Goal: Task Accomplishment & Management: Use online tool/utility

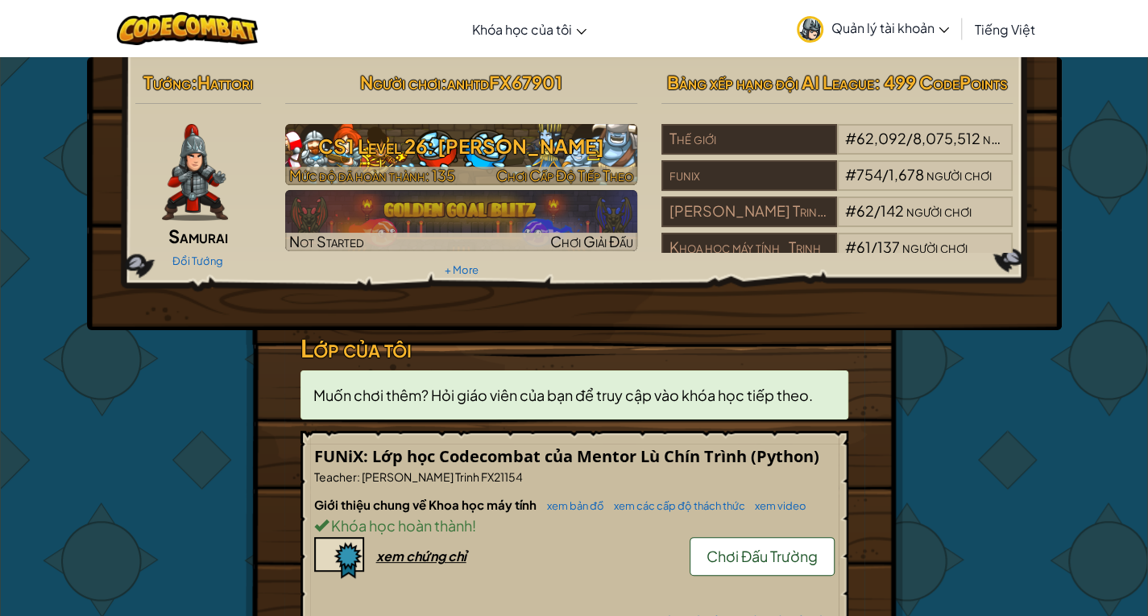
click at [495, 157] on h3 "CS1 Level 26: [PERSON_NAME]" at bounding box center [461, 146] width 352 height 36
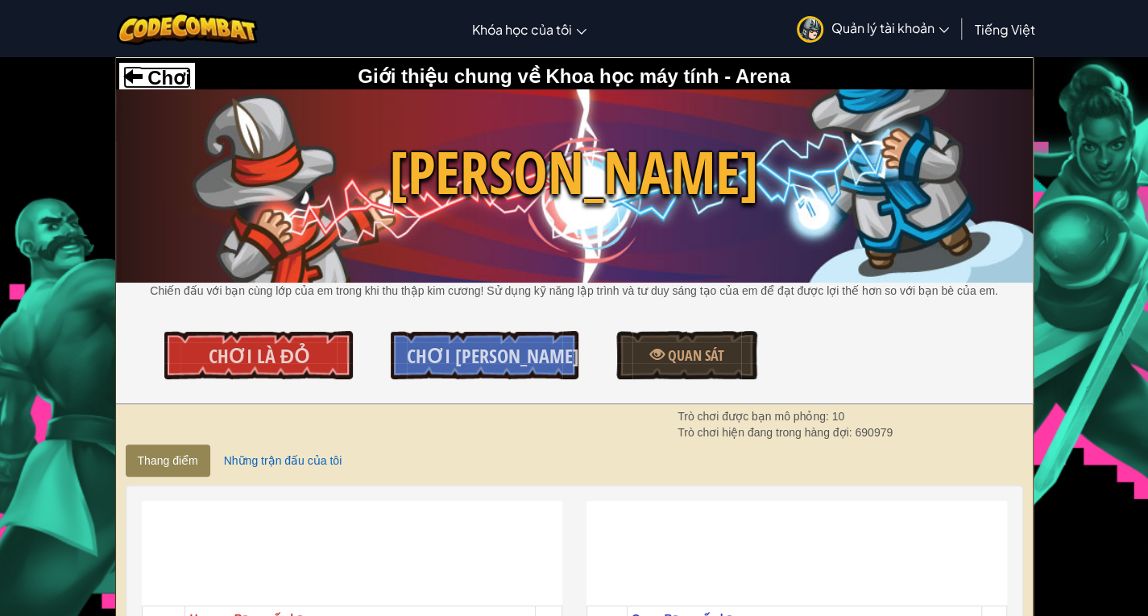
click at [156, 86] on span "Chơi" at bounding box center [167, 78] width 48 height 22
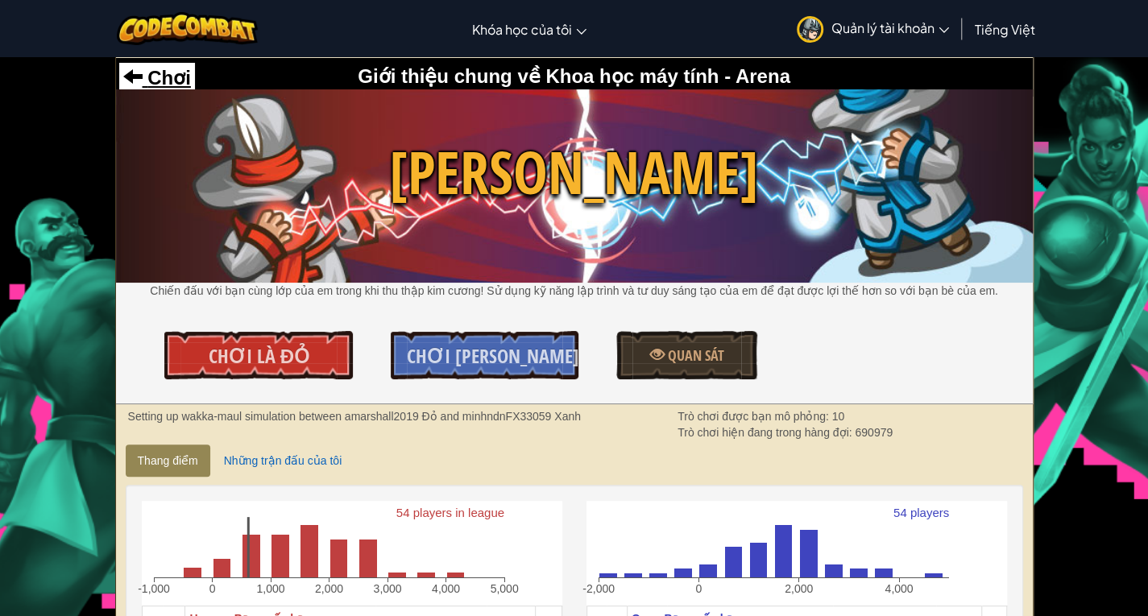
select select "vi"
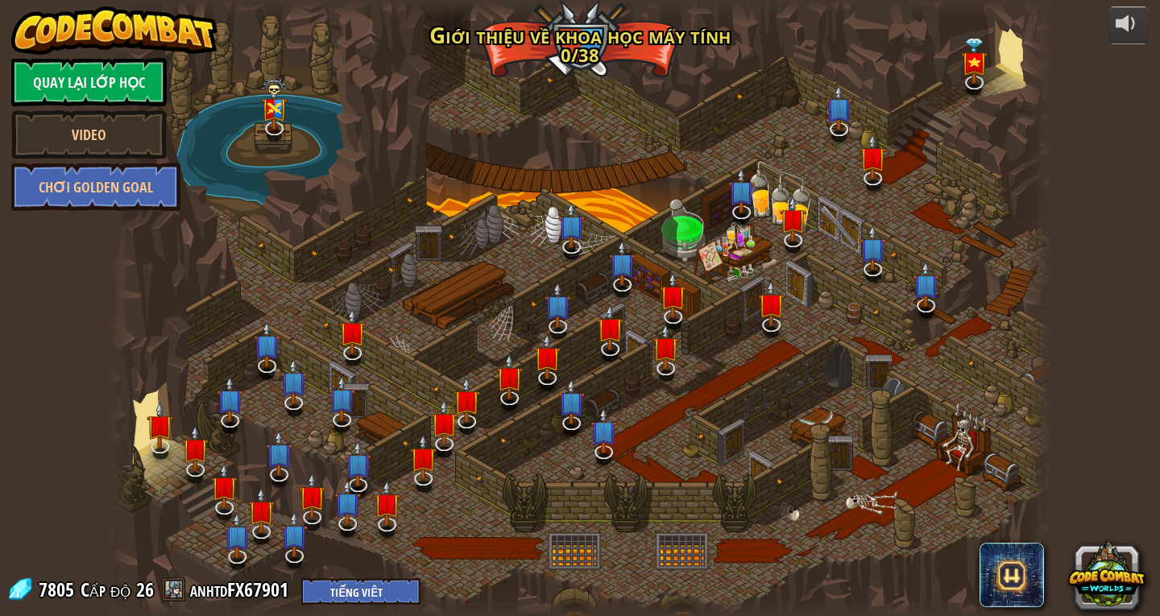
select select "vi"
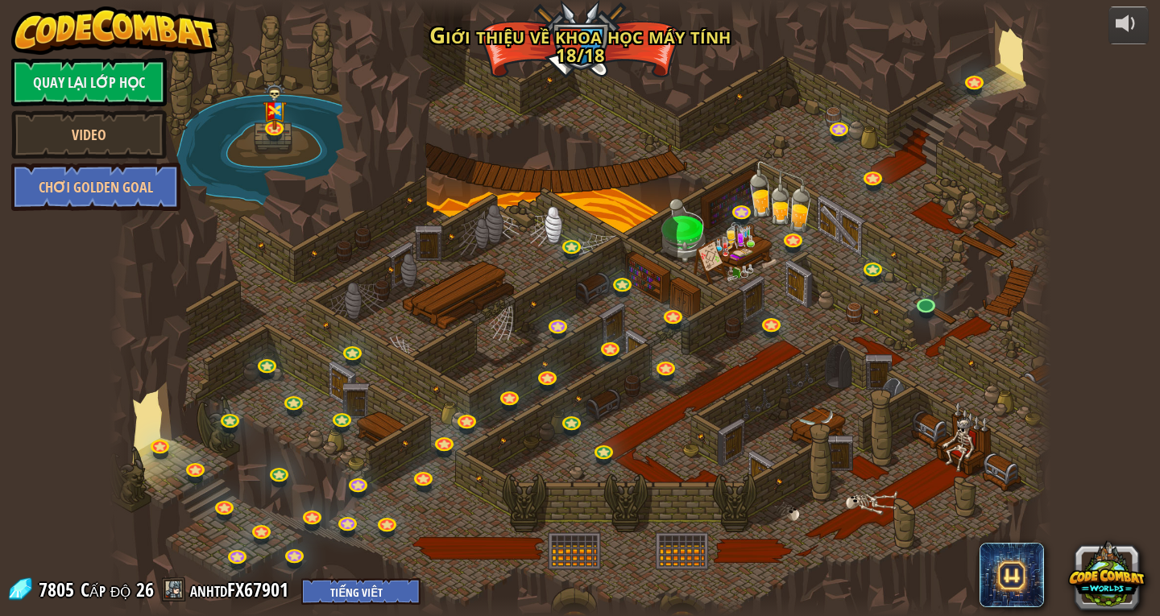
select select "vi"
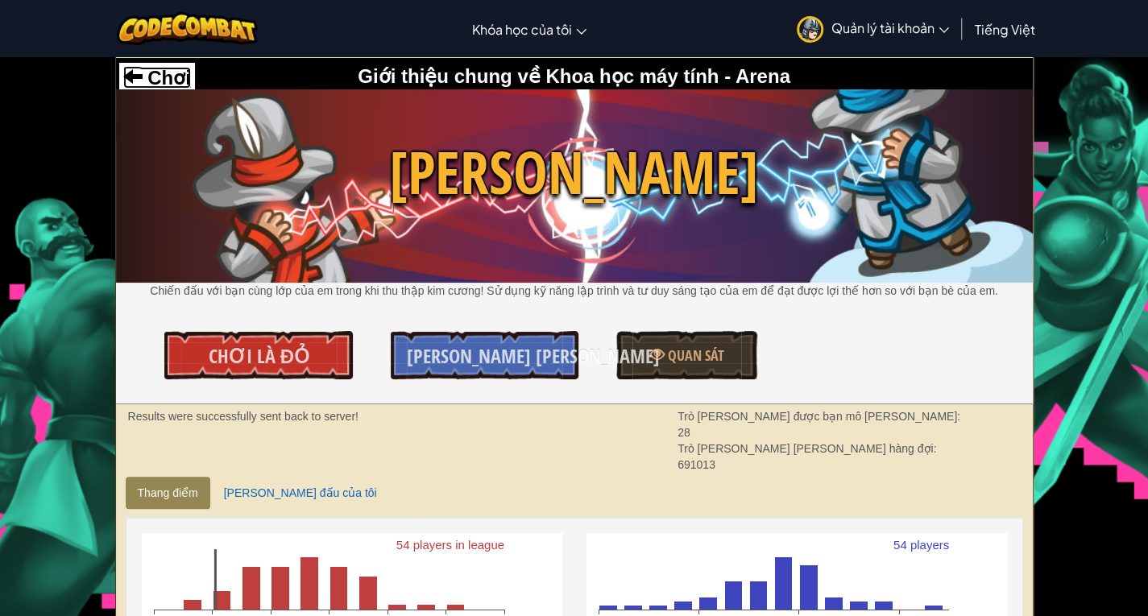
click at [175, 85] on span "Chơi" at bounding box center [167, 78] width 48 height 22
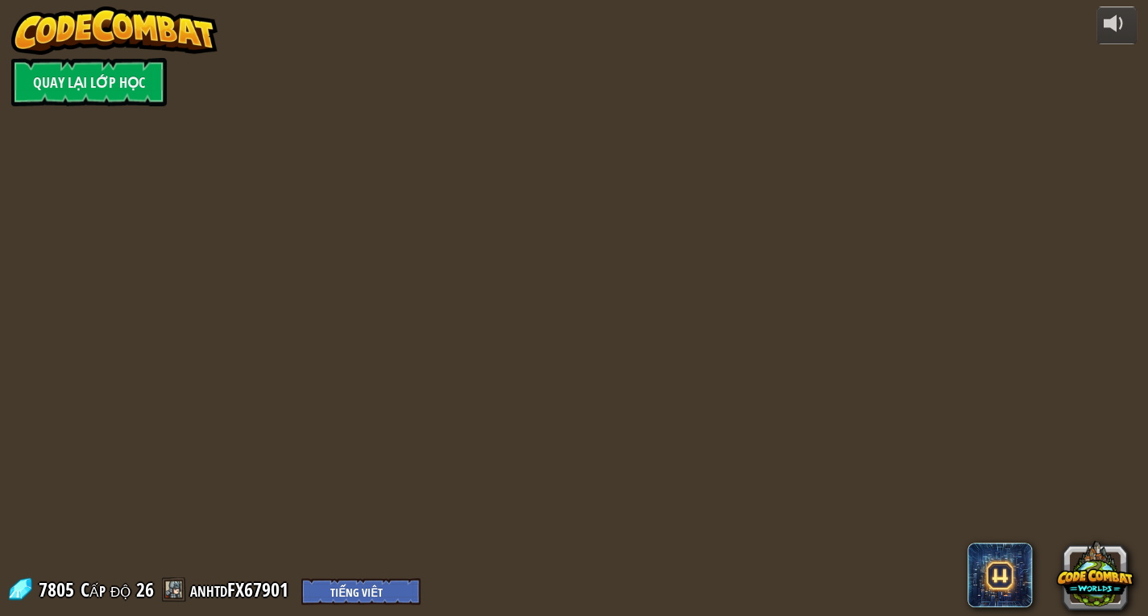
select select "vi"
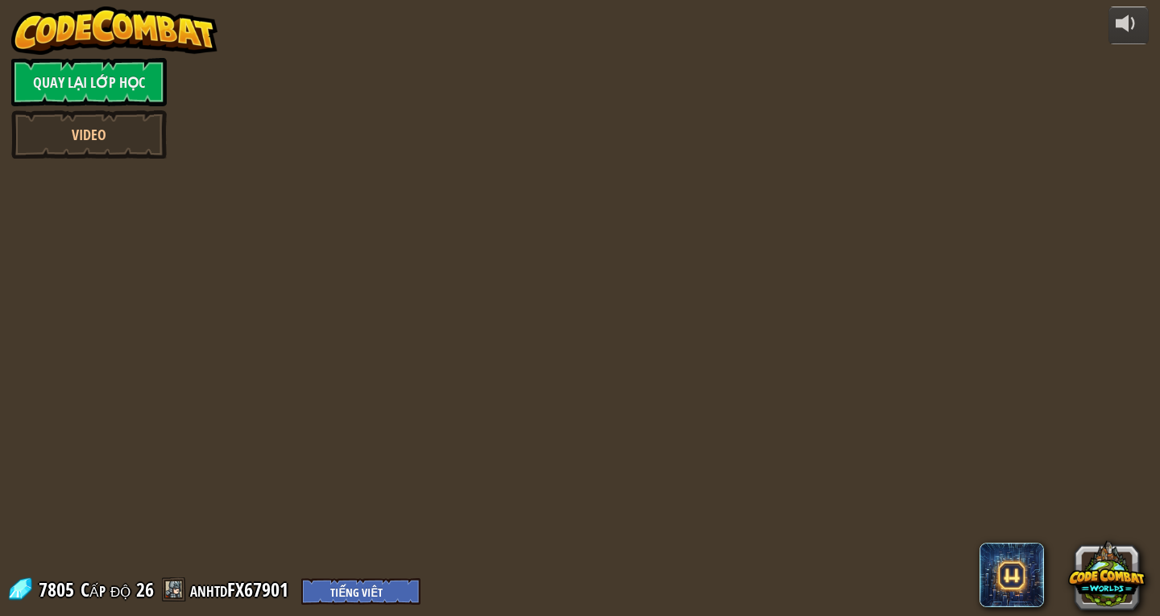
select select "vi"
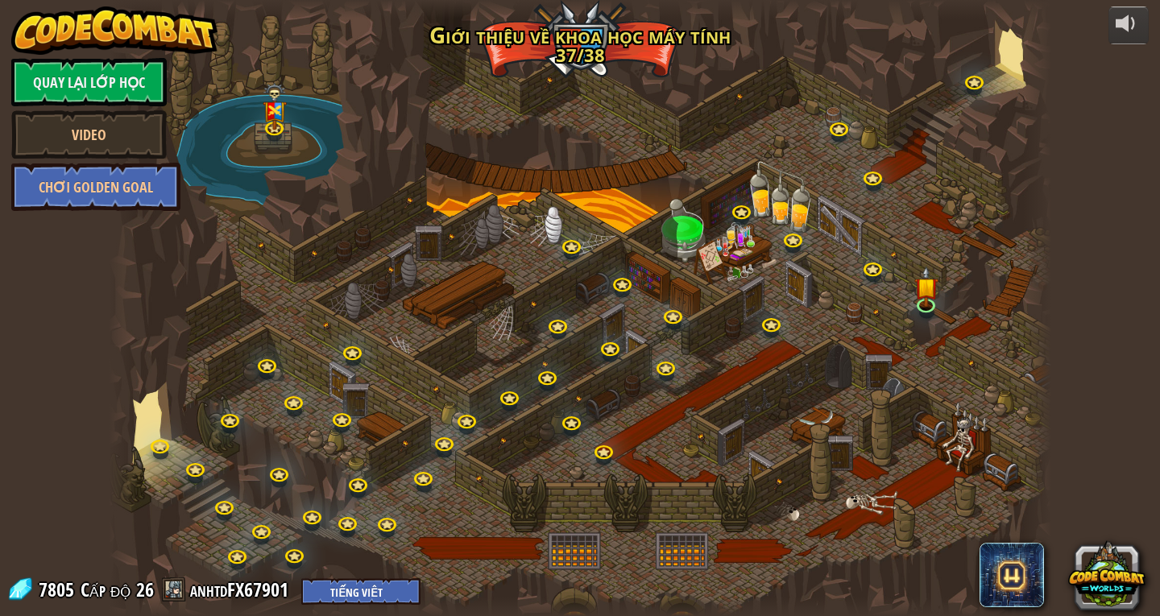
select select "vi"
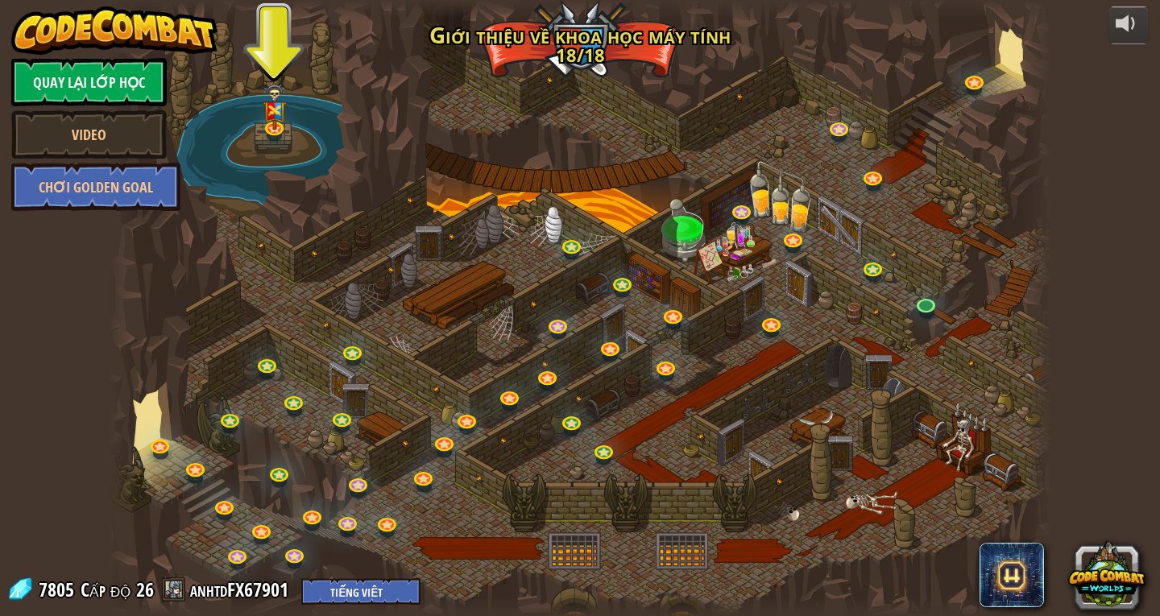
click at [922, 323] on div at bounding box center [580, 308] width 943 height 616
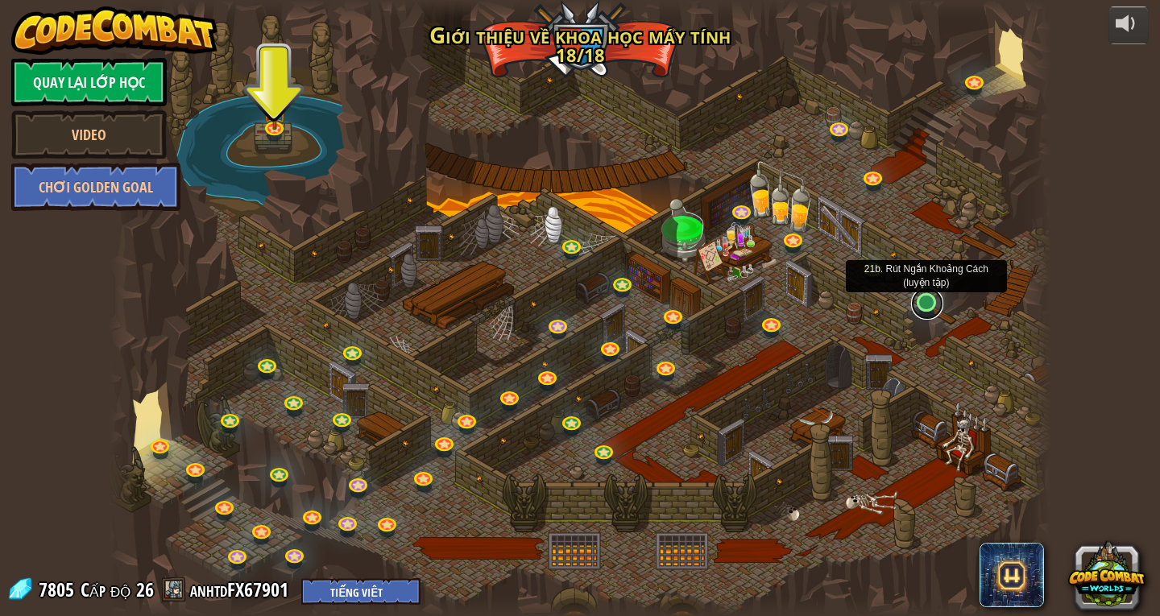
click at [924, 313] on link at bounding box center [927, 304] width 32 height 32
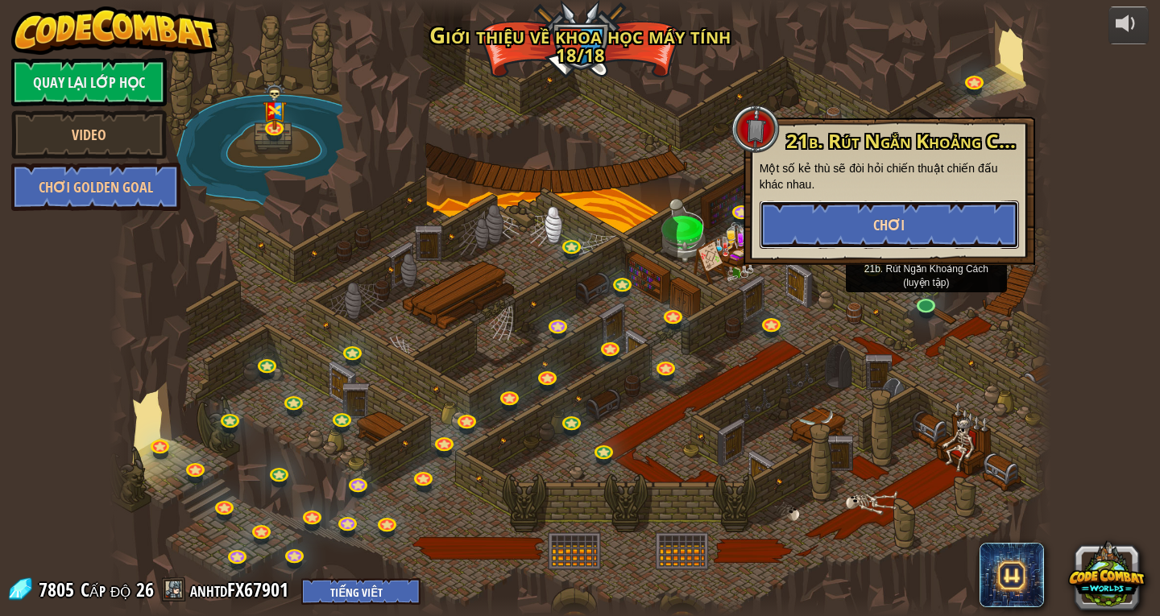
click at [867, 234] on button "Chơi" at bounding box center [889, 225] width 259 height 48
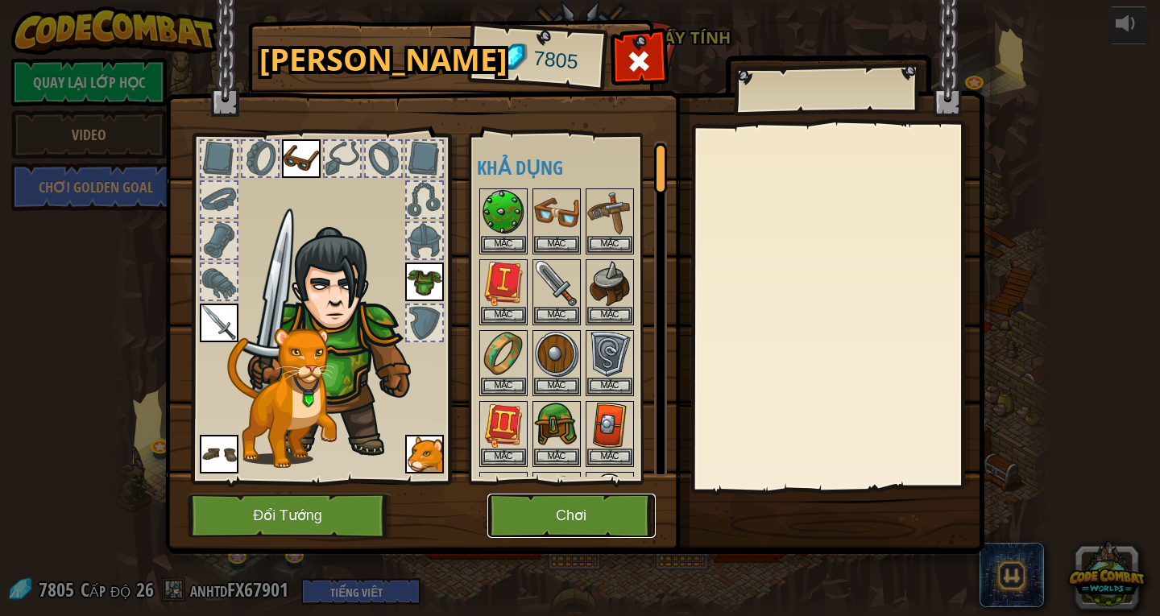
click at [577, 513] on button "Chơi" at bounding box center [571, 516] width 168 height 44
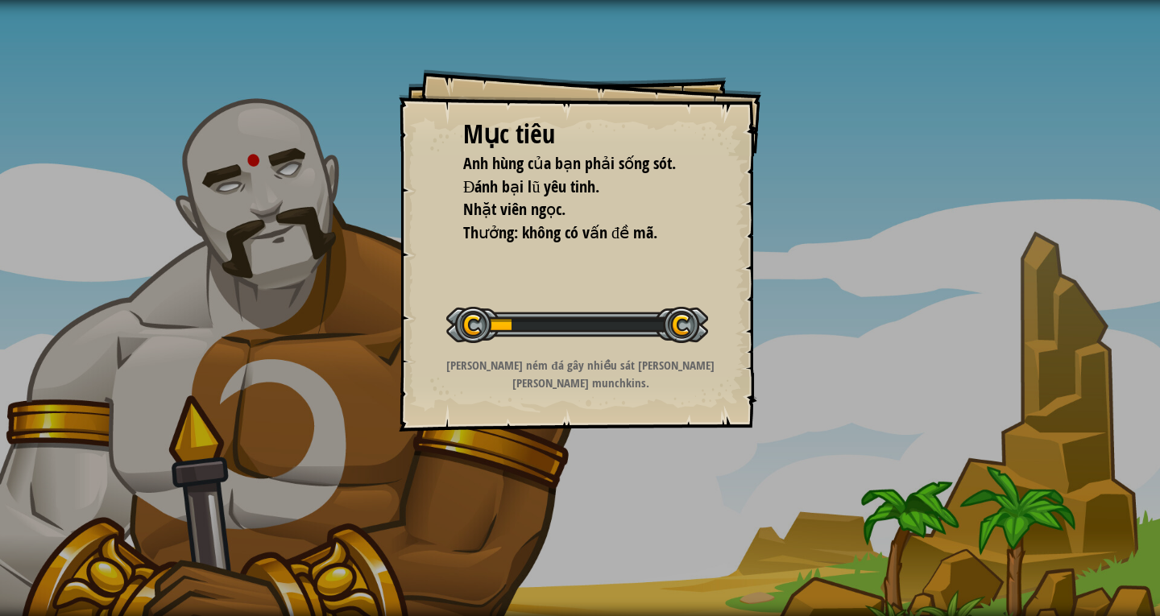
click at [748, 317] on div "Mục [PERSON_NAME] [PERSON_NAME] bạn phải sống sót. Đánh bại lũ yêu tinh. Nhặt […" at bounding box center [580, 250] width 363 height 363
click at [497, 300] on div "Bắt đầu màn chơi" at bounding box center [577, 323] width 262 height 64
click at [538, 139] on div "Mục tiêu" at bounding box center [580, 134] width 234 height 37
click at [831, 603] on div "Mục [PERSON_NAME] [PERSON_NAME] bạn phải sống sót. Đánh bại lũ yêu tinh. Nhặt […" at bounding box center [580, 308] width 1160 height 616
click at [611, 451] on div "Mục [PERSON_NAME] [PERSON_NAME] bạn phải sống sót. Đánh bại lũ yêu tinh. Nhặt […" at bounding box center [580, 308] width 1160 height 616
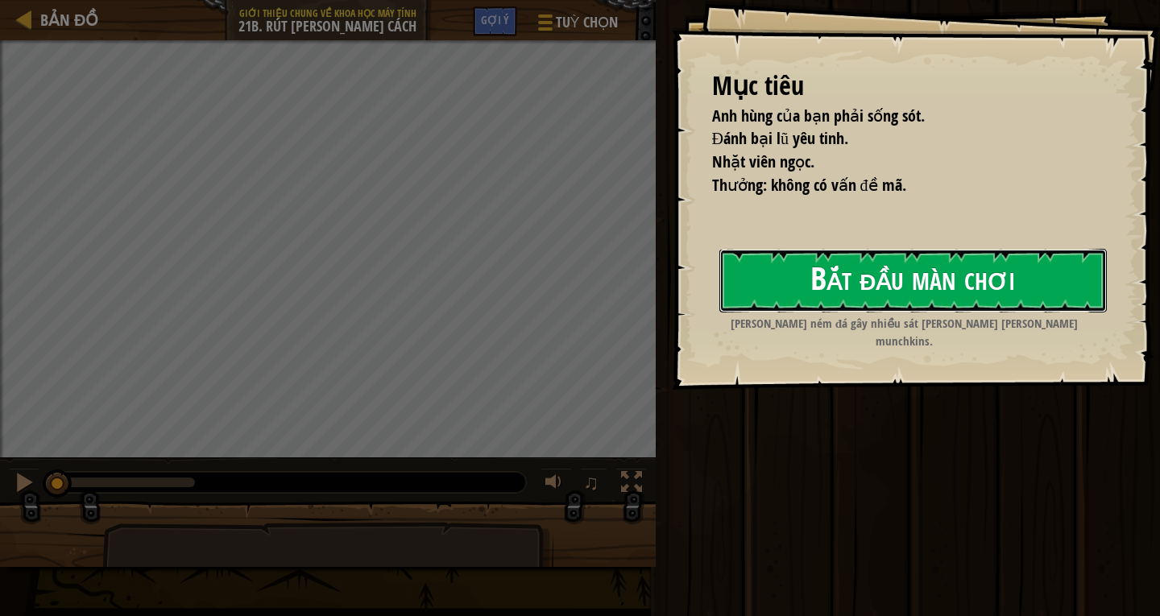
click at [814, 282] on button "Bắt đầu màn chơi" at bounding box center [913, 281] width 388 height 64
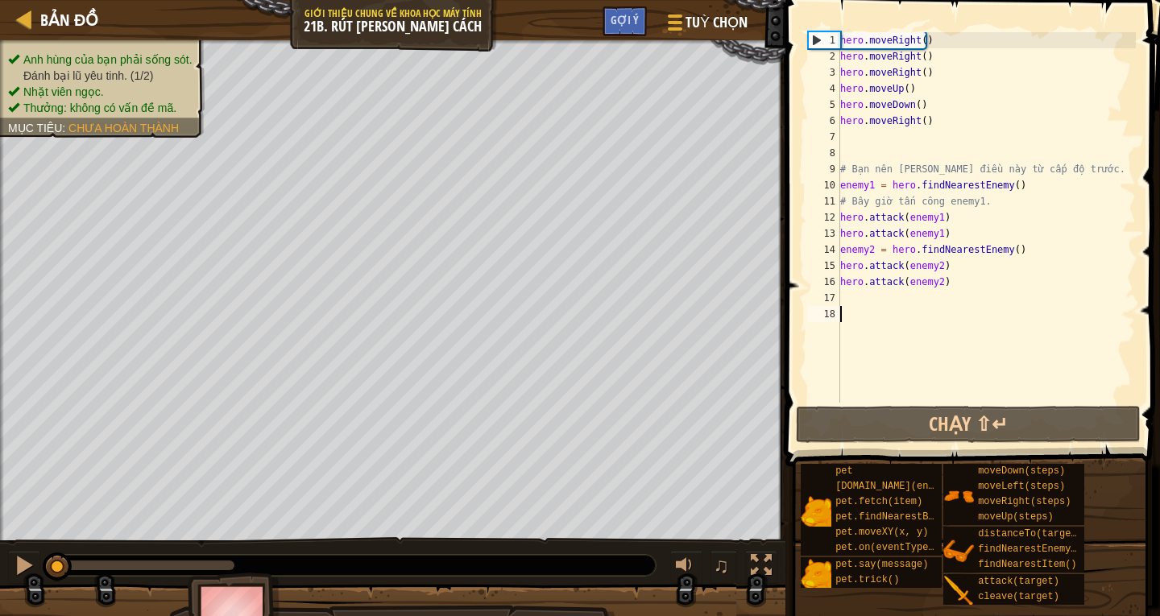
click at [872, 292] on div "hero . moveRight ( ) hero . moveRight ( ) hero . moveRight ( ) hero . moveUp ( …" at bounding box center [986, 233] width 299 height 403
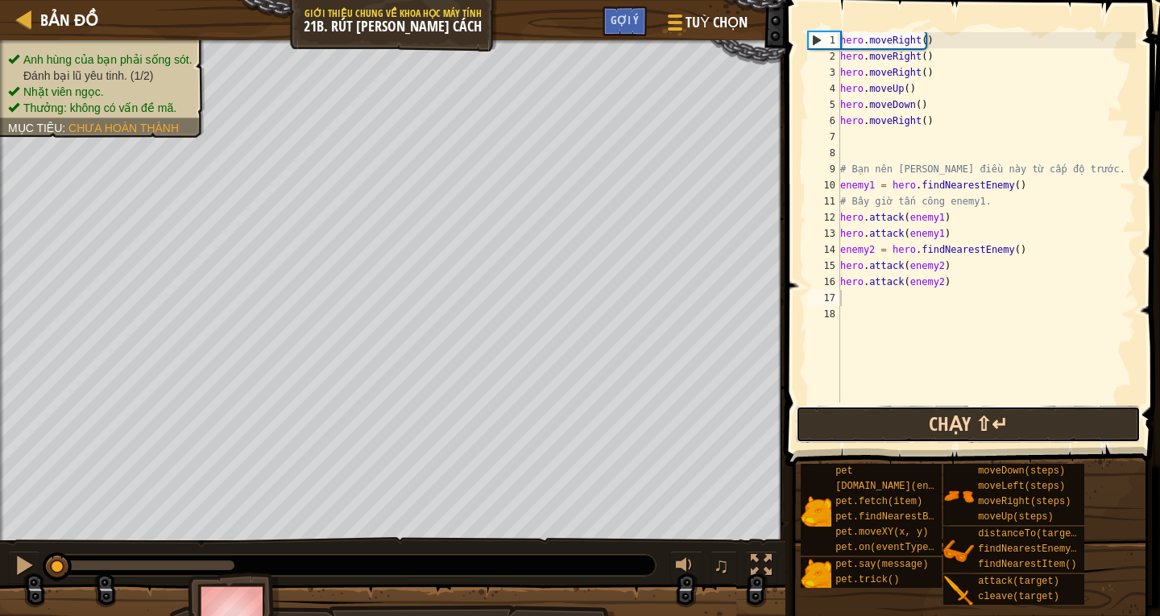
click at [928, 433] on button "Chạy ⇧↵" at bounding box center [968, 424] width 345 height 37
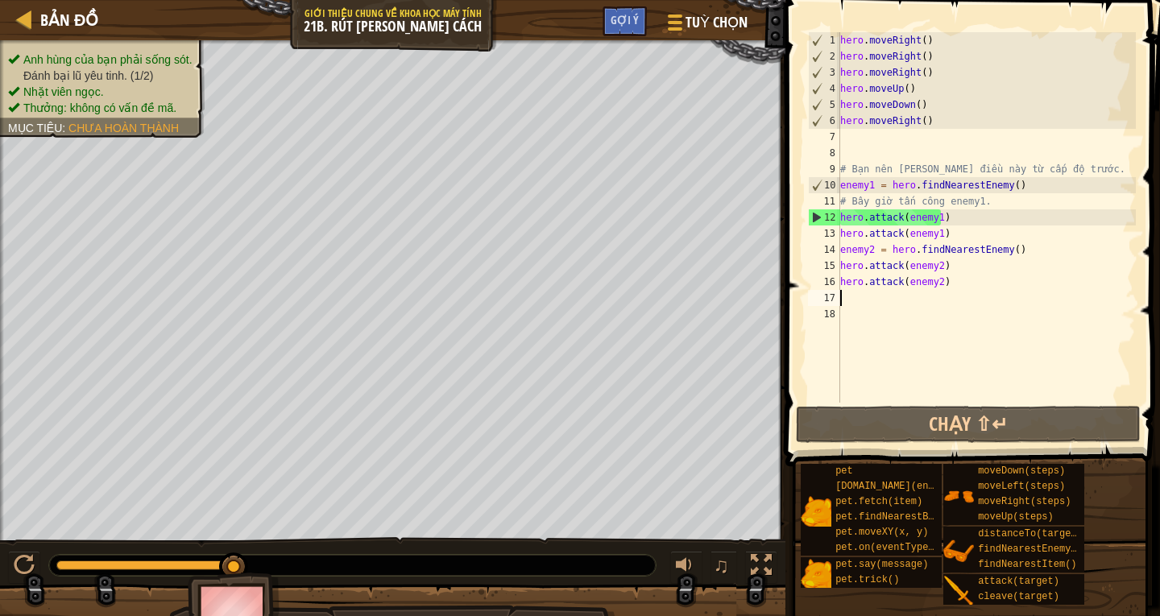
click at [952, 232] on div "hero . moveRight ( ) hero . moveRight ( ) hero . moveRight ( ) hero . moveUp ( …" at bounding box center [986, 233] width 299 height 403
type textarea "hero.attack(enemy1)"
click at [953, 235] on div "hero . moveRight ( ) hero . moveRight ( ) hero . moveRight ( ) hero . moveUp ( …" at bounding box center [986, 233] width 299 height 403
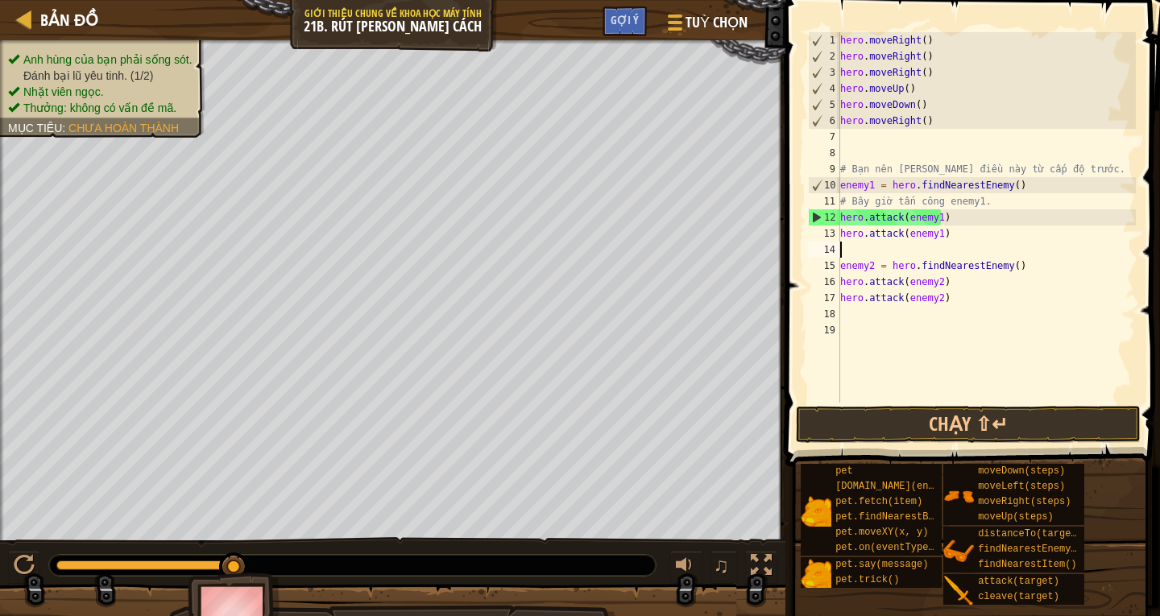
type textarea "h"
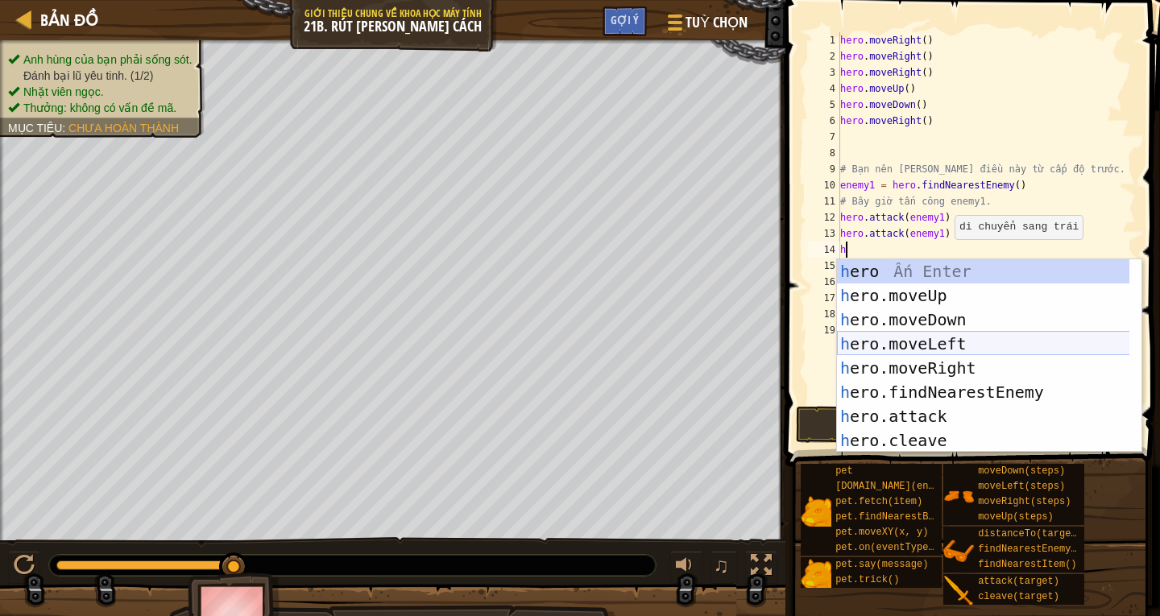
click at [918, 346] on div "h ero Ấn Enter h ero.moveUp Ấn Enter h ero.moveDown Ấn Enter h ero.moveLeft Ấn …" at bounding box center [983, 380] width 293 height 242
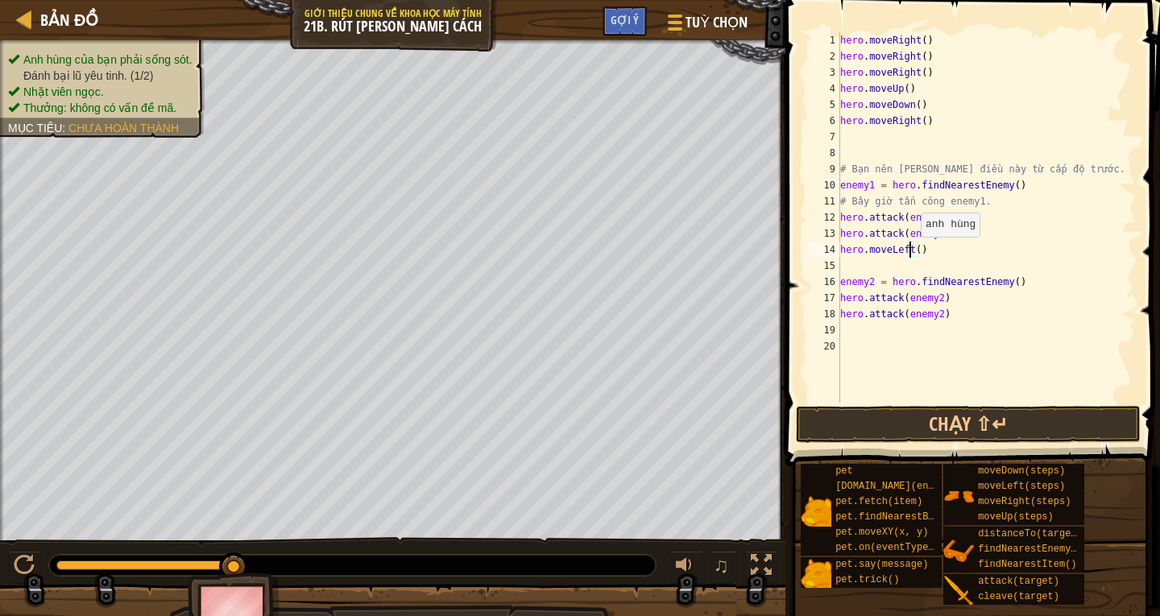
click at [912, 253] on div "hero . moveRight ( ) hero . moveRight ( ) hero . moveRight ( ) hero . moveUp ( …" at bounding box center [986, 233] width 299 height 403
type textarea "hero.moveLeft()"
click at [873, 263] on div "hero . moveRight ( ) hero . moveRight ( ) hero . moveRight ( ) hero . moveUp ( …" at bounding box center [986, 233] width 299 height 403
type textarea "h"
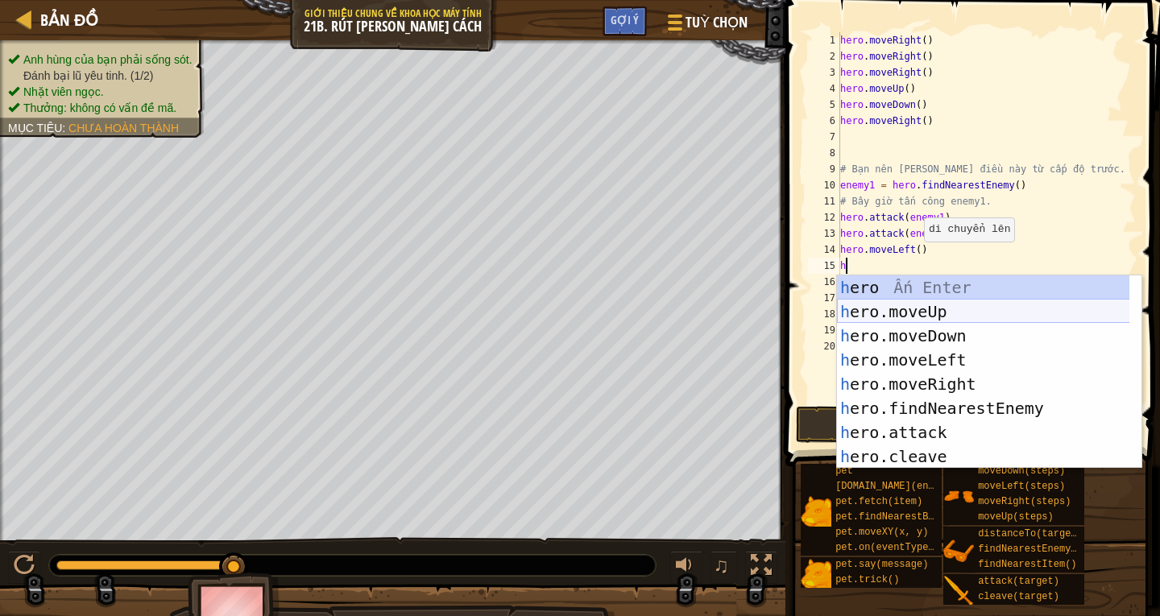
click at [931, 317] on div "h ero Ấn Enter h ero.moveUp Ấn Enter h ero.moveDown Ấn Enter h ero.moveLeft Ấn …" at bounding box center [983, 397] width 293 height 242
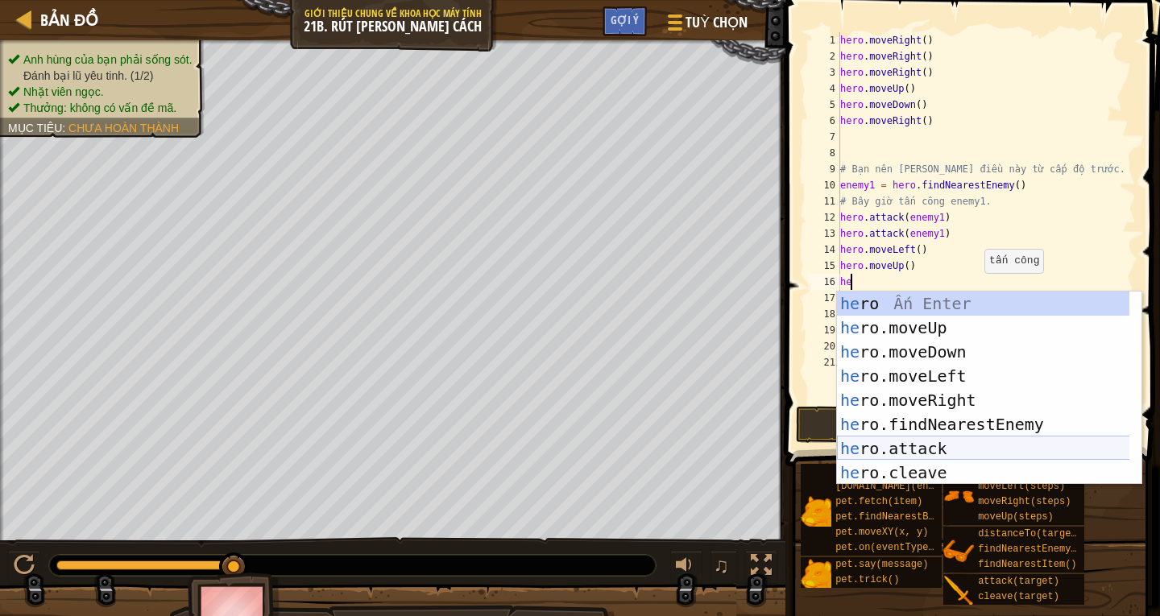
click at [904, 449] on div "he ro Ấn Enter he ro.moveUp Ấn Enter he ro.moveDown Ấn Enter he ro.moveLeft Ấn …" at bounding box center [983, 413] width 293 height 242
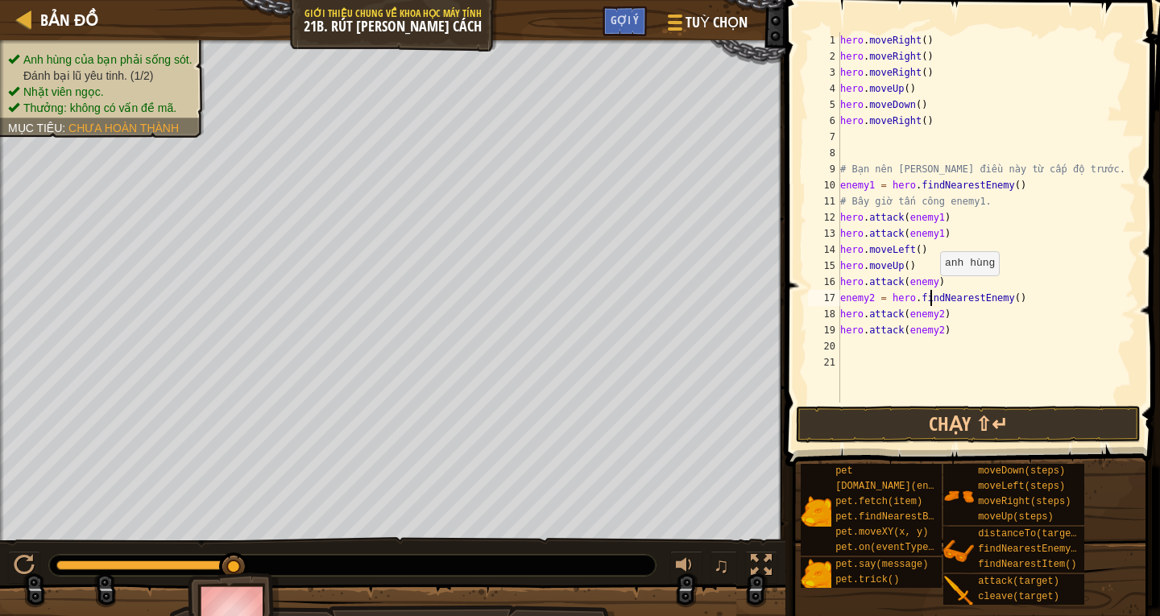
click at [932, 292] on div "hero . moveRight ( ) hero . moveRight ( ) hero . moveRight ( ) hero . moveUp ( …" at bounding box center [986, 233] width 299 height 403
click at [931, 280] on div "hero . moveRight ( ) hero . moveRight ( ) hero . moveRight ( ) hero . moveUp ( …" at bounding box center [986, 233] width 299 height 403
type textarea "hero.attack(enemy2)"
click at [956, 281] on div "hero . moveRight ( ) hero . moveRight ( ) hero . moveRight ( ) hero . moveUp ( …" at bounding box center [986, 233] width 299 height 403
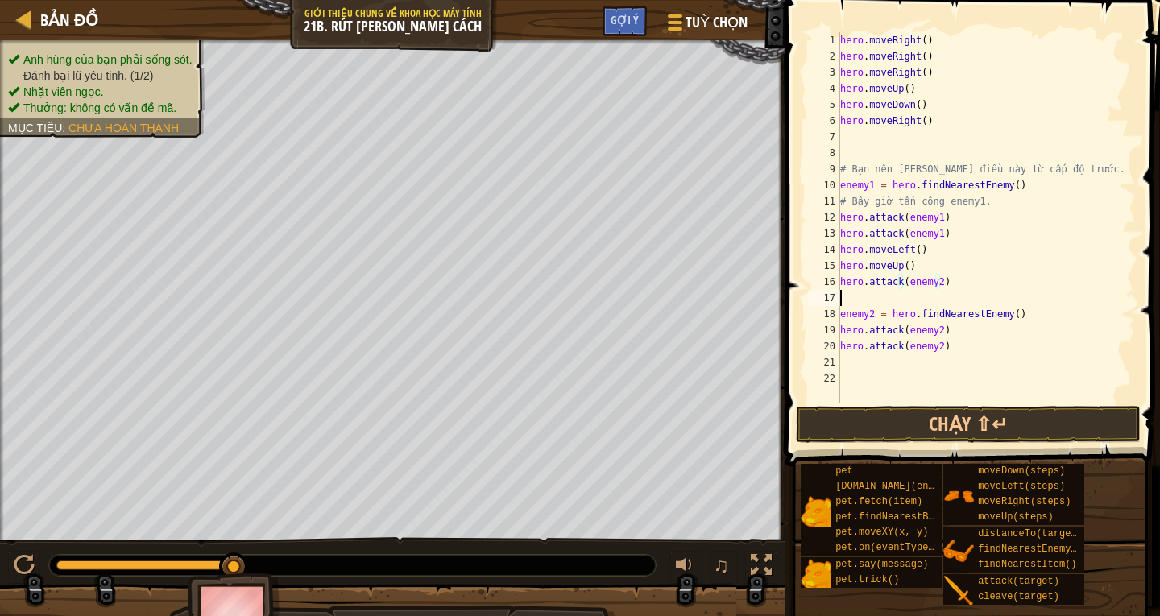
scroll to position [7, 0]
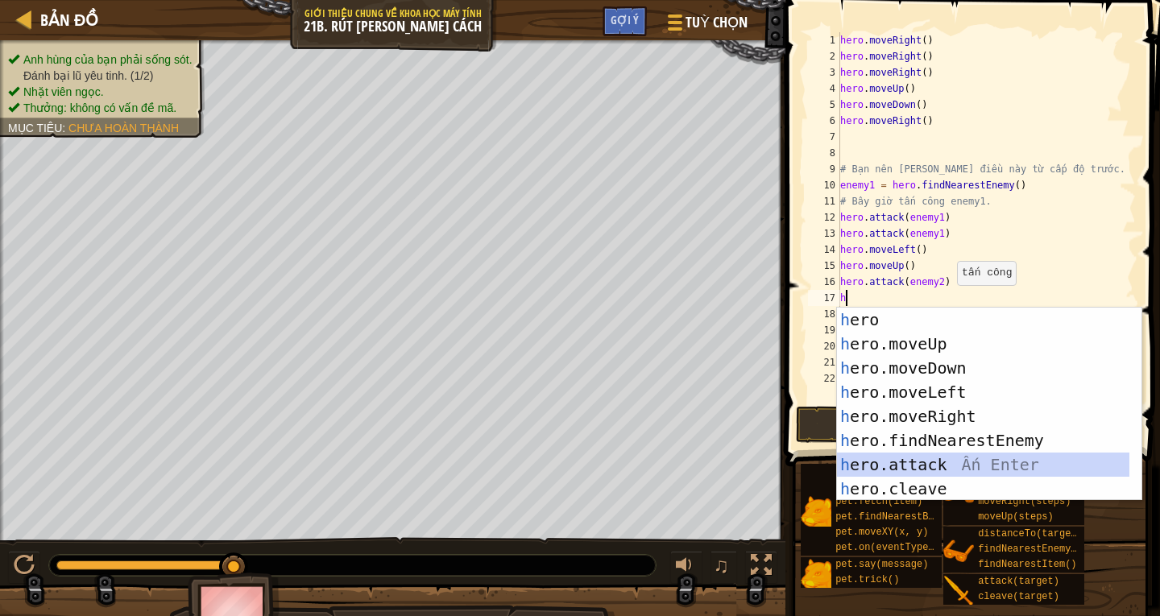
click at [923, 466] on div "h ero Ấn Enter h ero.moveUp Ấn Enter h ero.moveDown Ấn Enter h ero.moveLeft Ấn …" at bounding box center [989, 429] width 305 height 242
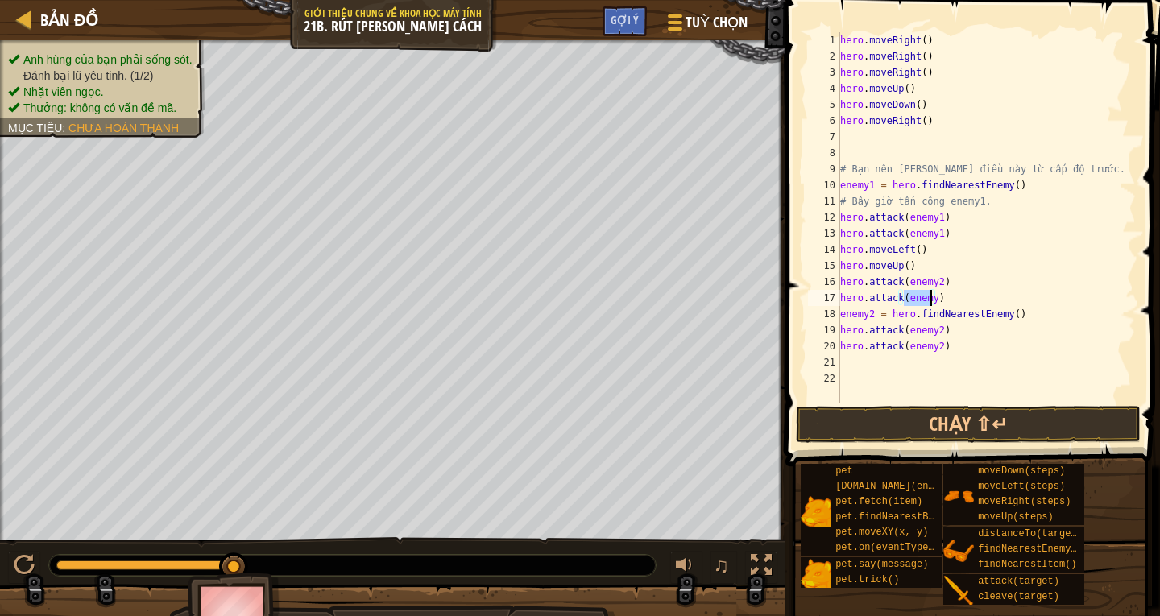
click at [931, 301] on div "hero . moveRight ( ) hero . moveRight ( ) hero . moveRight ( ) hero . moveUp ( …" at bounding box center [986, 217] width 299 height 371
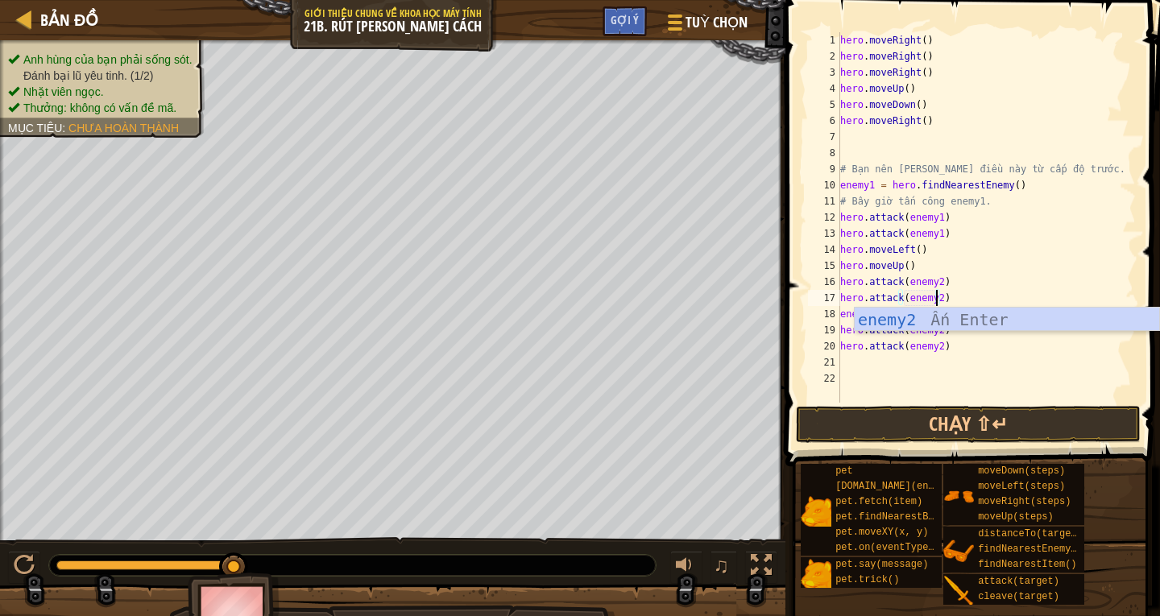
type textarea "hero.attack(enemy2)"
click at [1022, 284] on div "hero . moveRight ( ) hero . moveRight ( ) hero . moveRight ( ) hero . moveUp ( …" at bounding box center [986, 233] width 299 height 403
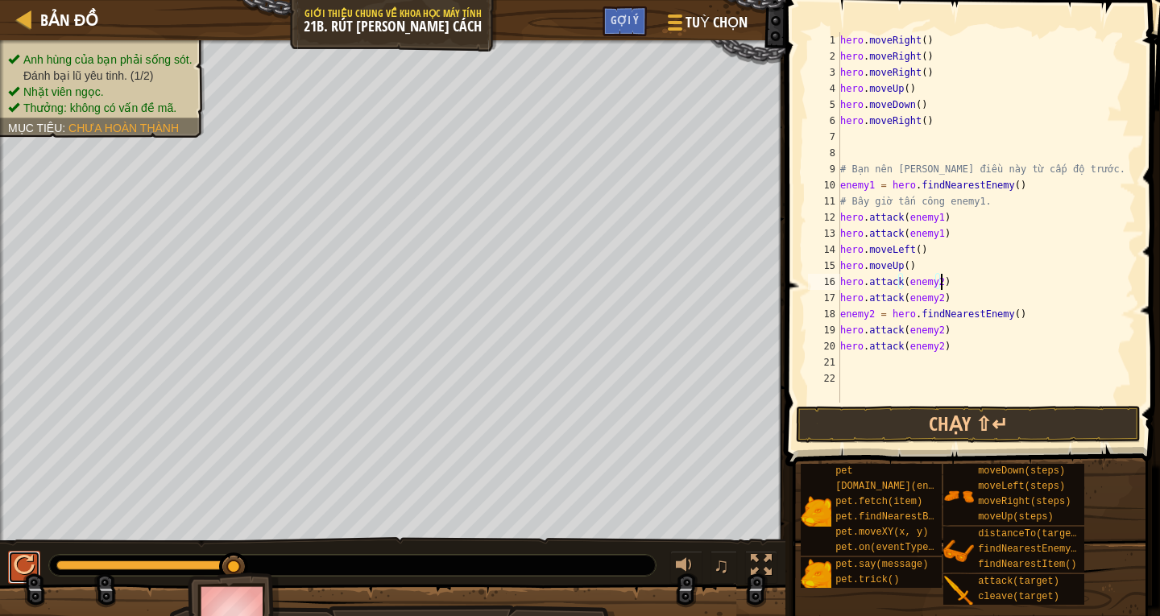
click at [15, 560] on div at bounding box center [24, 565] width 21 height 21
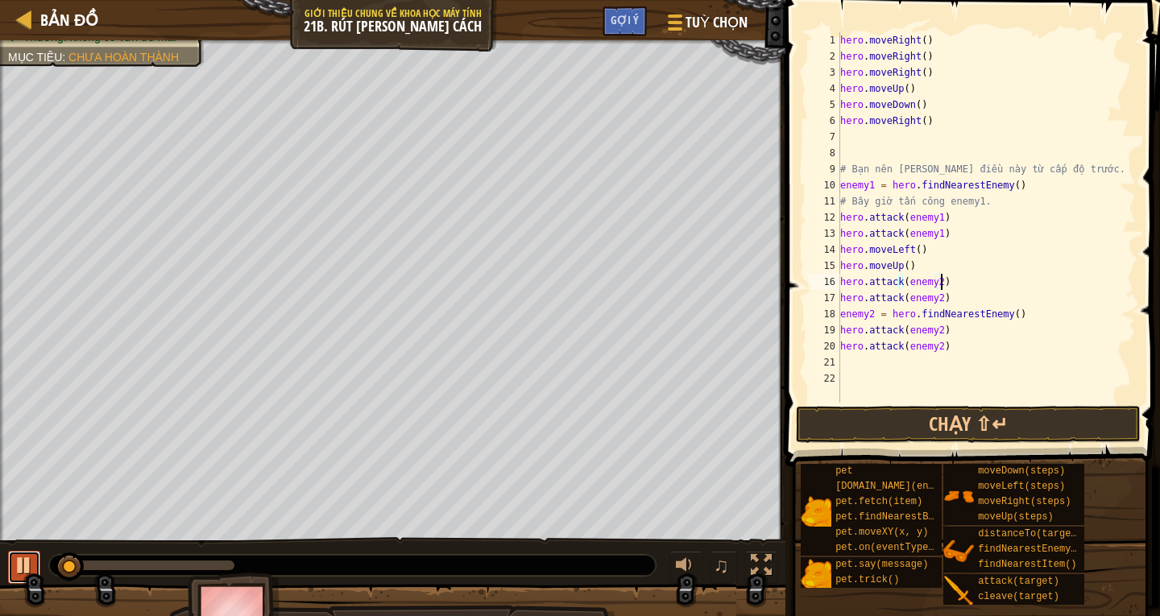
click at [15, 560] on div at bounding box center [24, 565] width 21 height 21
click at [991, 423] on button "Chạy ⇧↵" at bounding box center [968, 424] width 345 height 37
